Goal: Task Accomplishment & Management: Use online tool/utility

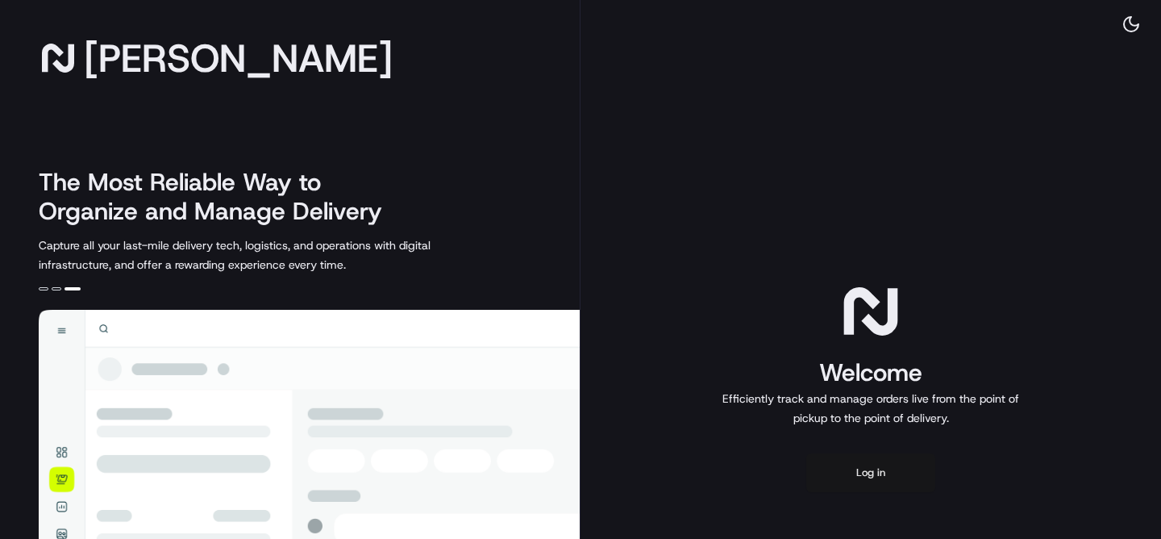
click at [852, 473] on button "Log in" at bounding box center [870, 472] width 129 height 39
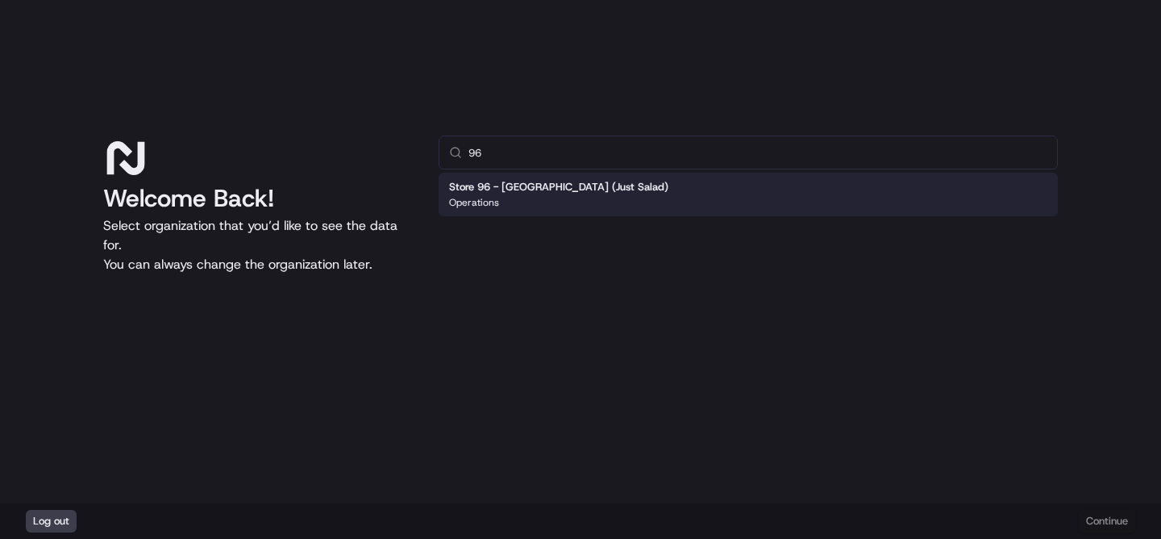
type input "9"
type input "42"
click at [573, 198] on div "Operations" at bounding box center [546, 202] width 195 height 13
click at [1098, 523] on button "Continue" at bounding box center [1107, 521] width 56 height 23
